Goal: Transaction & Acquisition: Purchase product/service

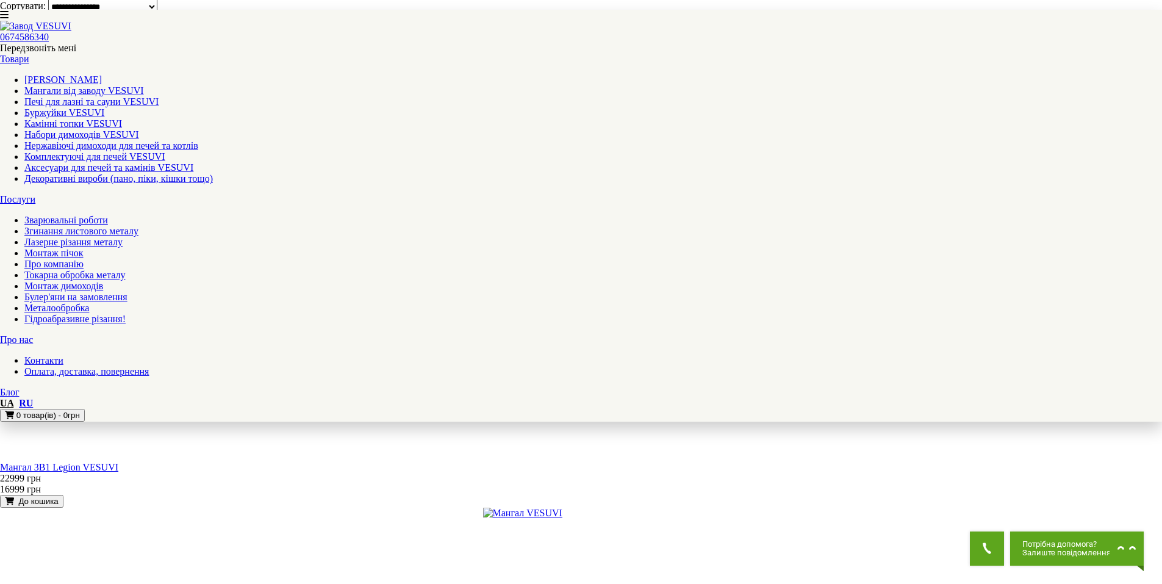
scroll to position [976, 0]
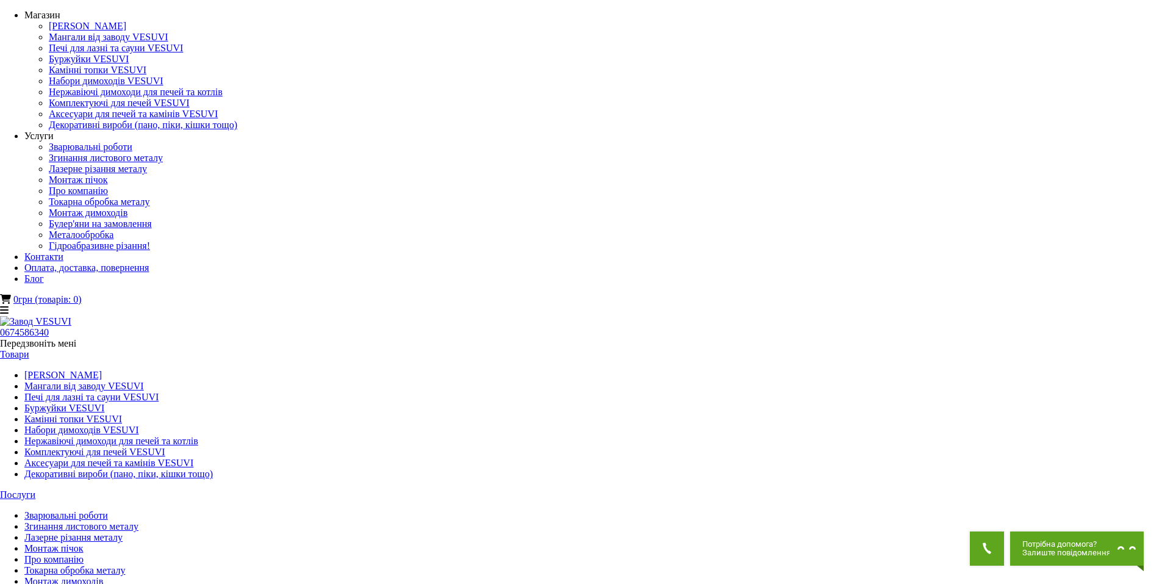
select select "**********"
